Goal: Check status: Check status

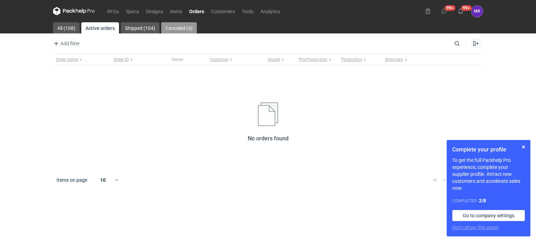
click at [178, 28] on link "Canceled (4)" at bounding box center [179, 27] width 36 height 11
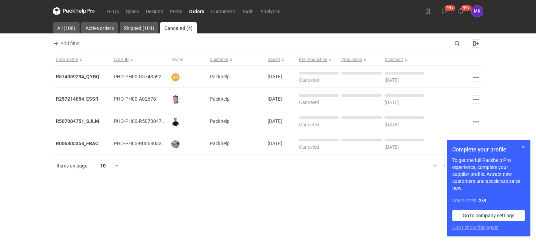
click at [523, 147] on button "button" at bounding box center [523, 147] width 8 height 8
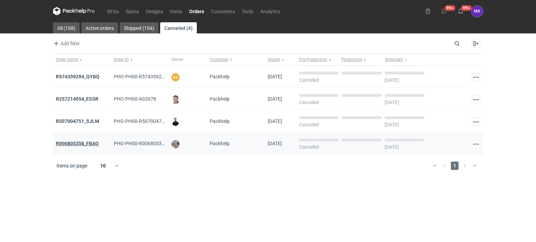
click at [81, 143] on strong "R006805358_FBAO" at bounding box center [77, 144] width 43 height 6
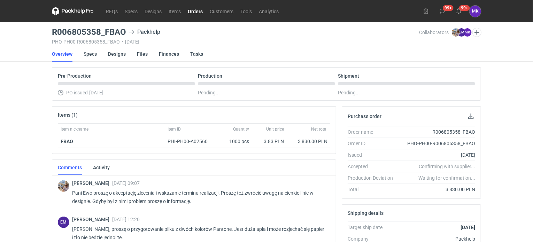
click at [194, 10] on link "Orders" at bounding box center [195, 11] width 22 height 8
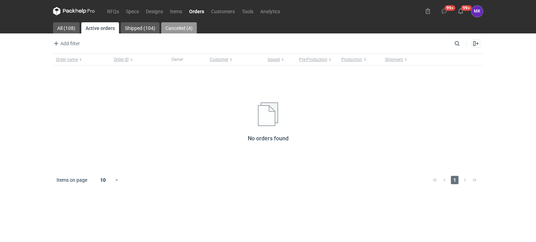
click at [186, 25] on link "Canceled (4)" at bounding box center [179, 27] width 36 height 11
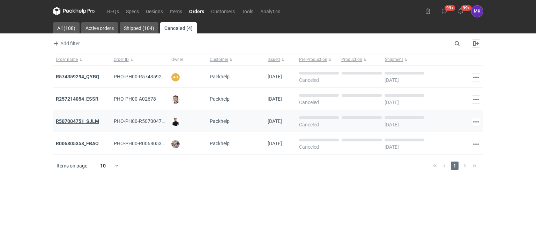
click at [83, 122] on strong "R507004751_SJLM" at bounding box center [77, 122] width 43 height 6
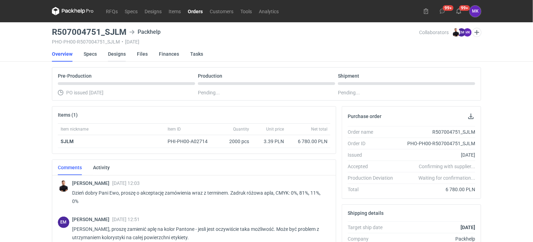
click at [114, 50] on link "Designs" at bounding box center [117, 53] width 18 height 15
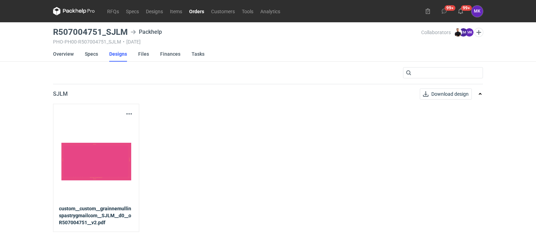
click at [201, 8] on link "Orders" at bounding box center [197, 11] width 22 height 8
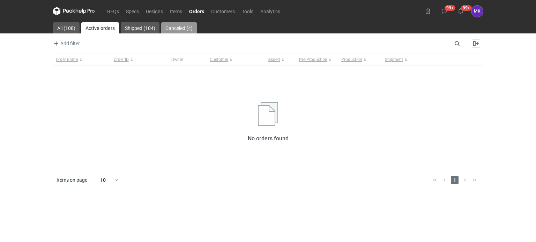
click at [181, 28] on link "Canceled (4)" at bounding box center [179, 27] width 36 height 11
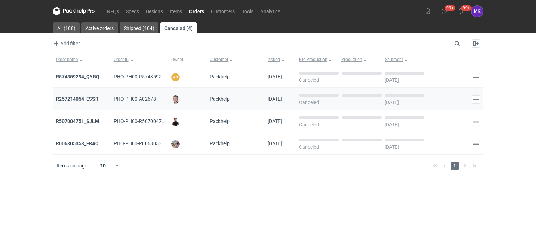
click at [78, 99] on strong "R257214054_ESSR" at bounding box center [77, 99] width 43 height 6
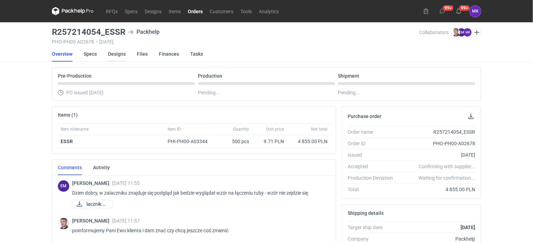
click at [116, 51] on link "Designs" at bounding box center [117, 53] width 18 height 15
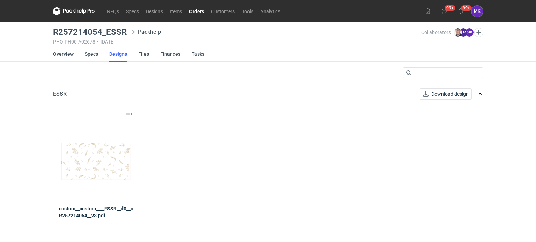
click at [198, 9] on link "Orders" at bounding box center [197, 11] width 22 height 8
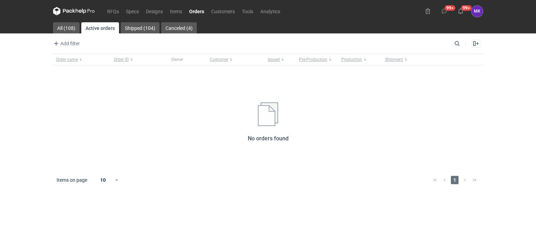
click at [194, 10] on link "Orders" at bounding box center [197, 11] width 22 height 8
